Goal: Task Accomplishment & Management: Manage account settings

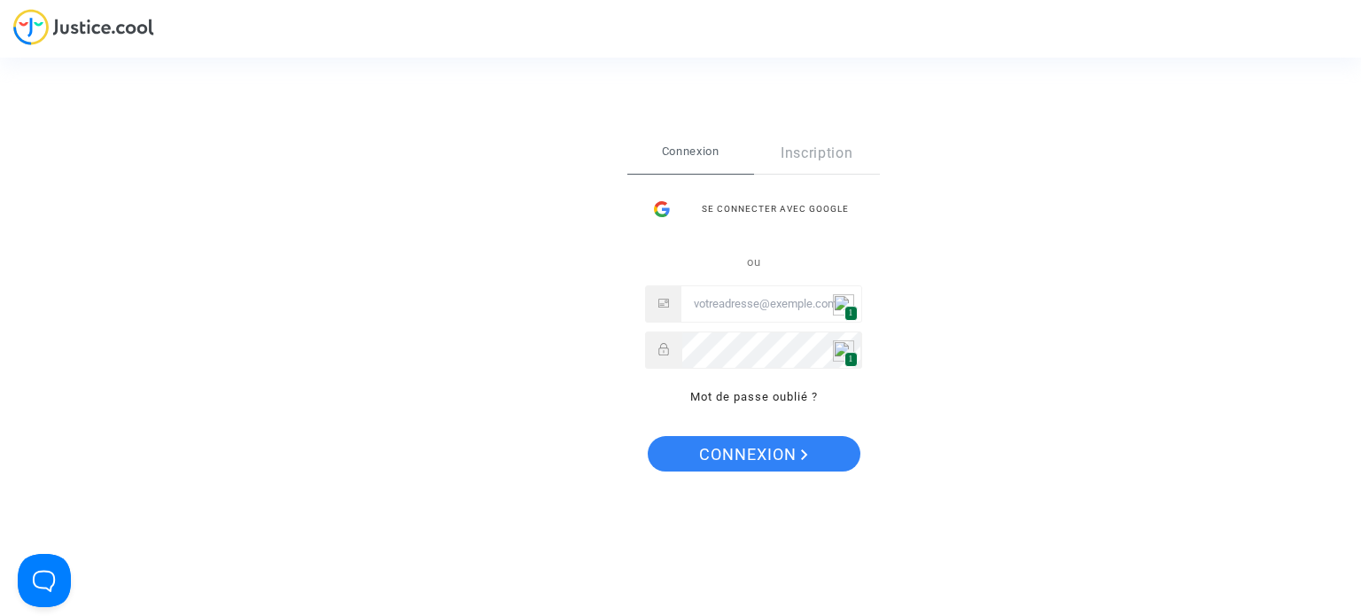
type input "aristotelis.s@hotmail.fr"
click at [724, 450] on span "Connexion" at bounding box center [753, 454] width 109 height 37
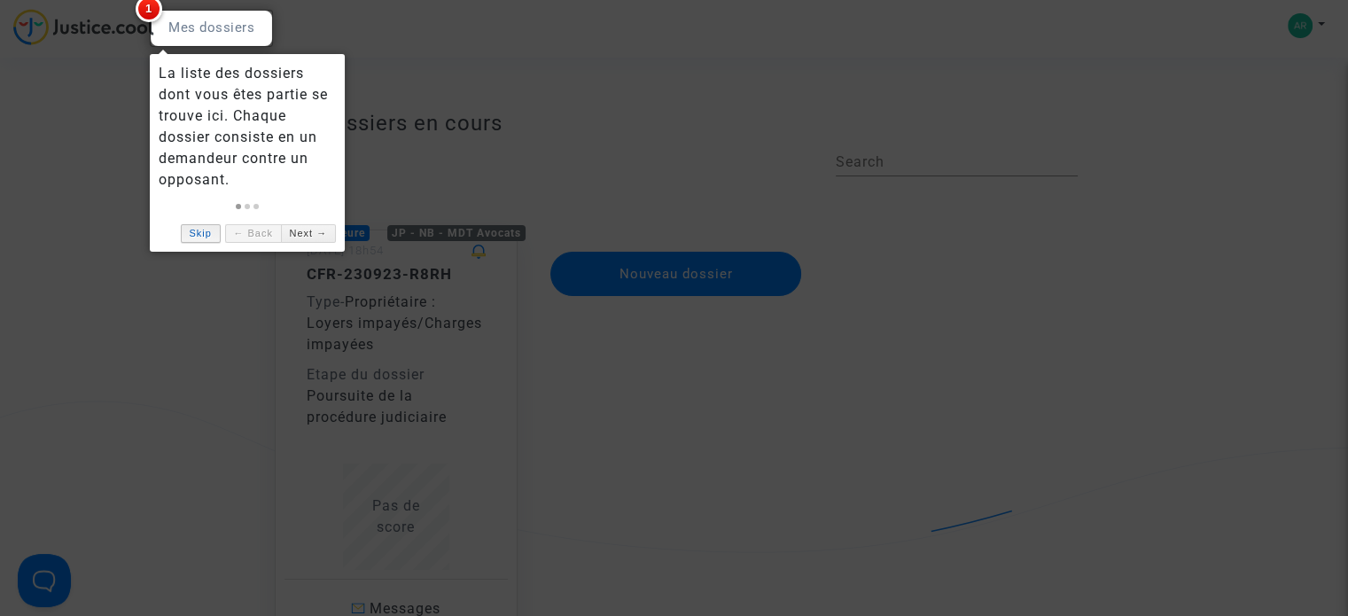
click at [214, 224] on link "Skip" at bounding box center [201, 233] width 40 height 19
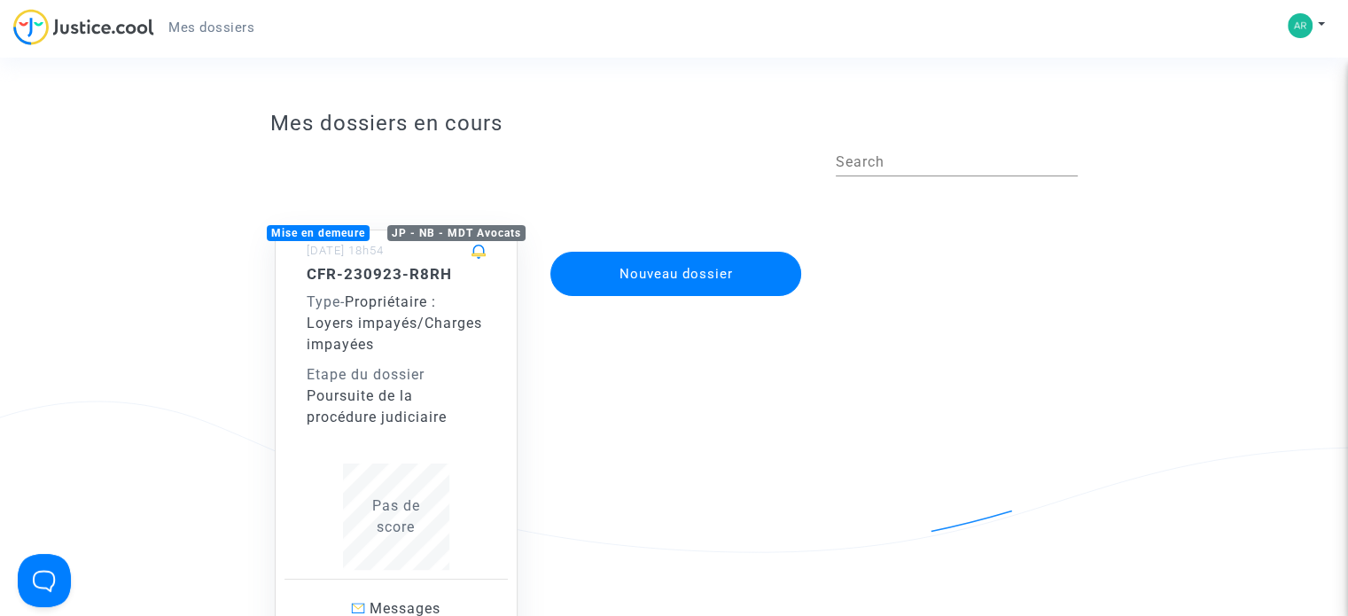
click at [356, 333] on div "Type - Propriétaire : Loyers impayés/Charges impayées" at bounding box center [396, 324] width 179 height 64
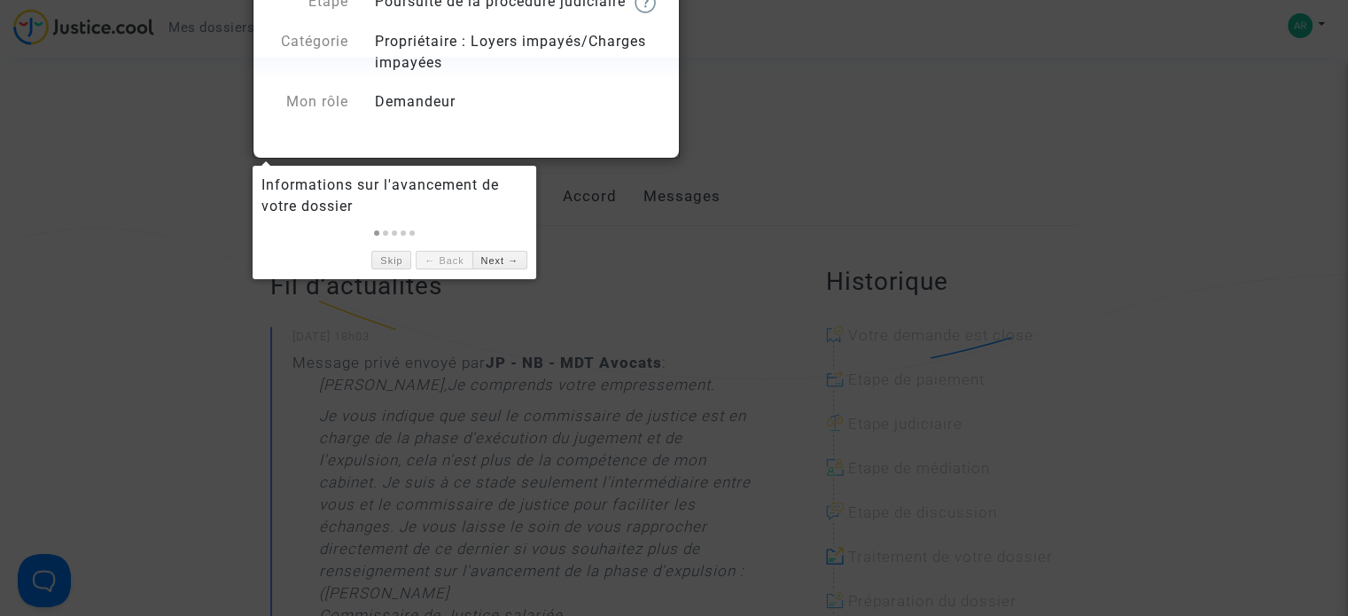
scroll to position [177, 0]
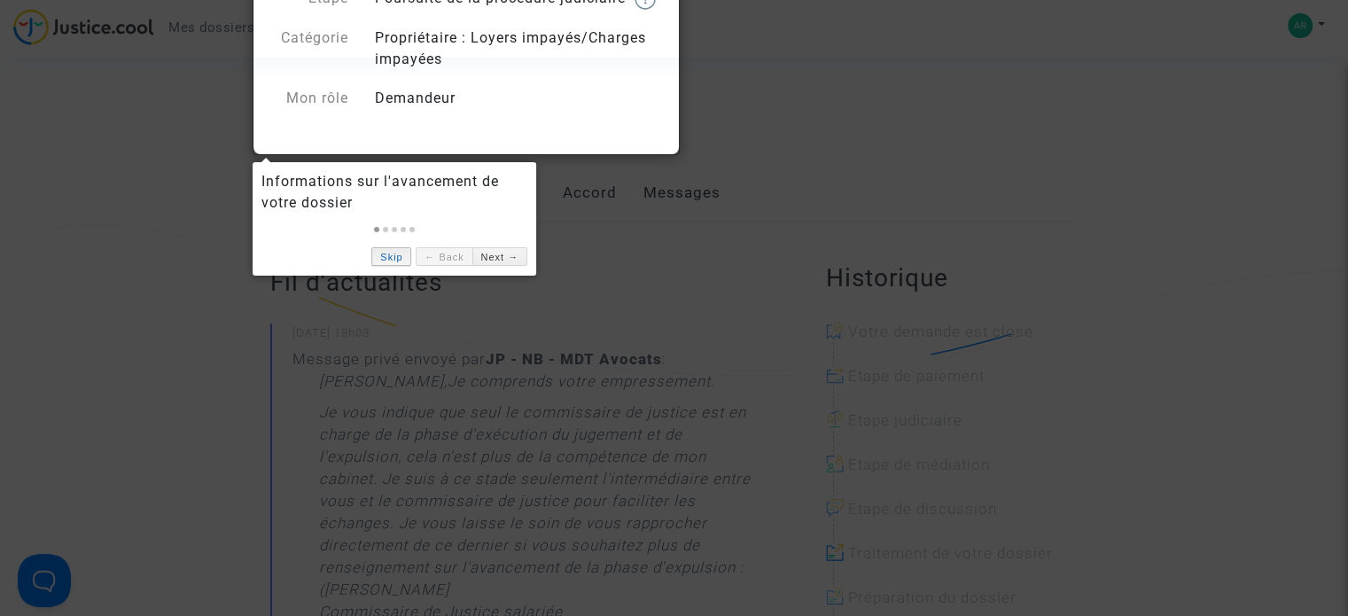
click at [387, 249] on link "Skip" at bounding box center [391, 256] width 40 height 19
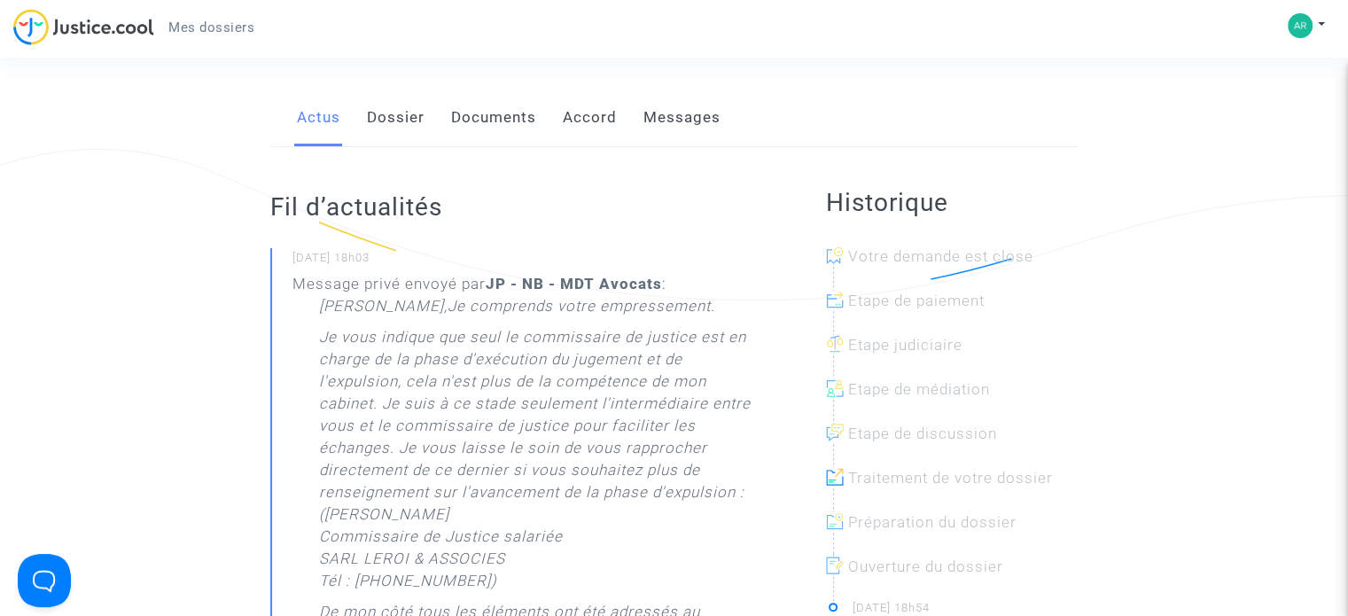
scroll to position [0, 0]
